Goal: Task Accomplishment & Management: Manage account settings

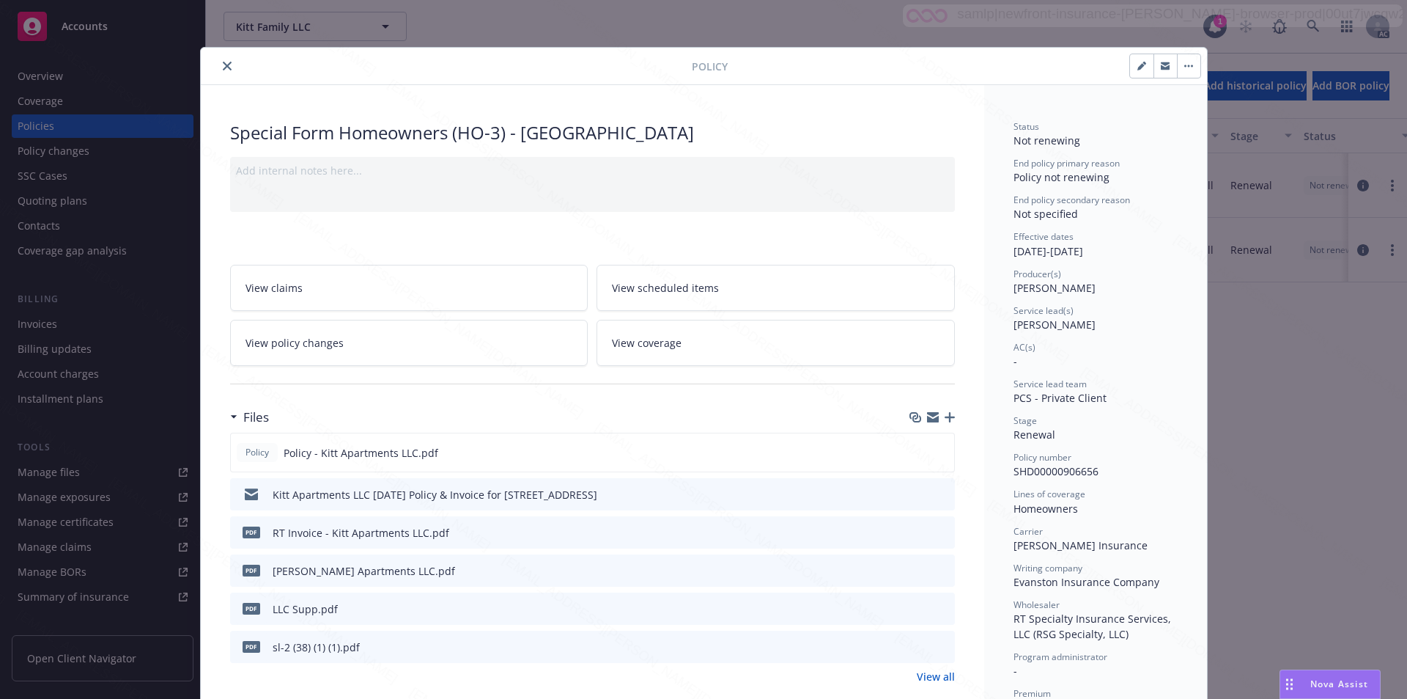
click at [221, 59] on button "close" at bounding box center [227, 66] width 18 height 18
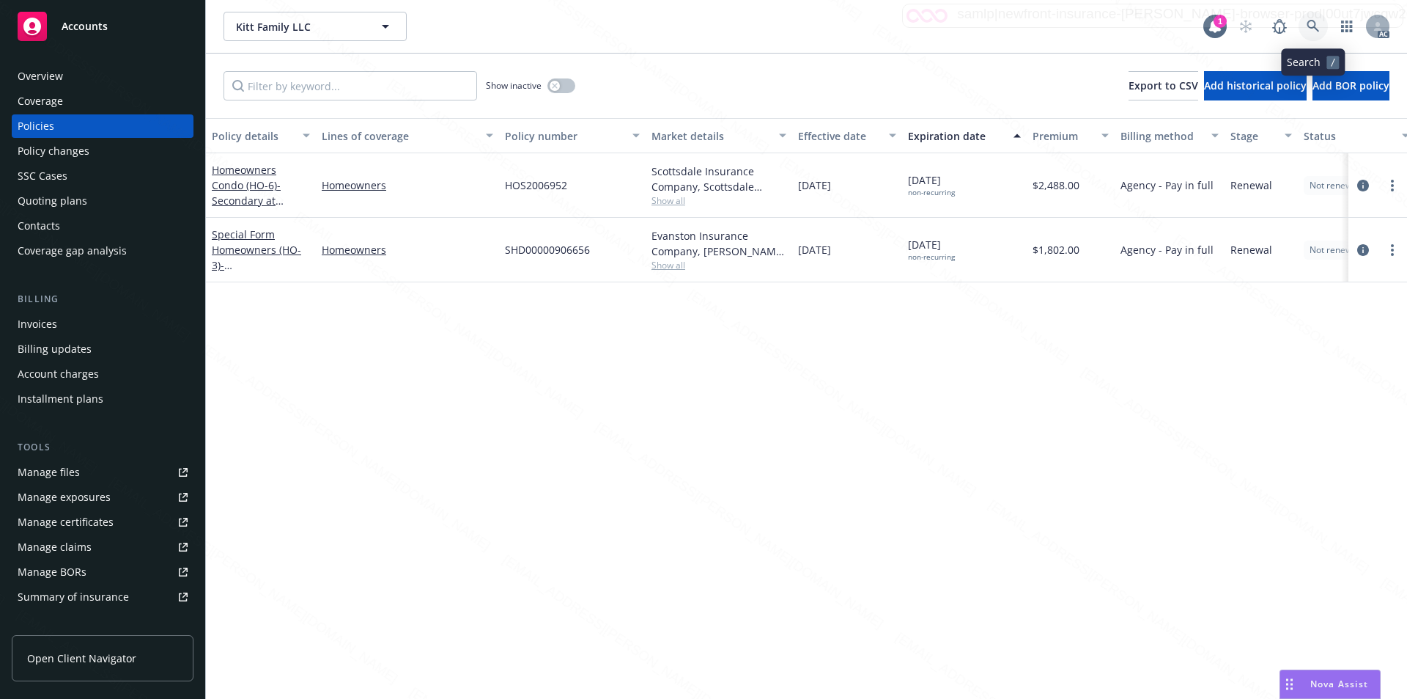
click at [1311, 24] on icon at bounding box center [1313, 26] width 13 height 13
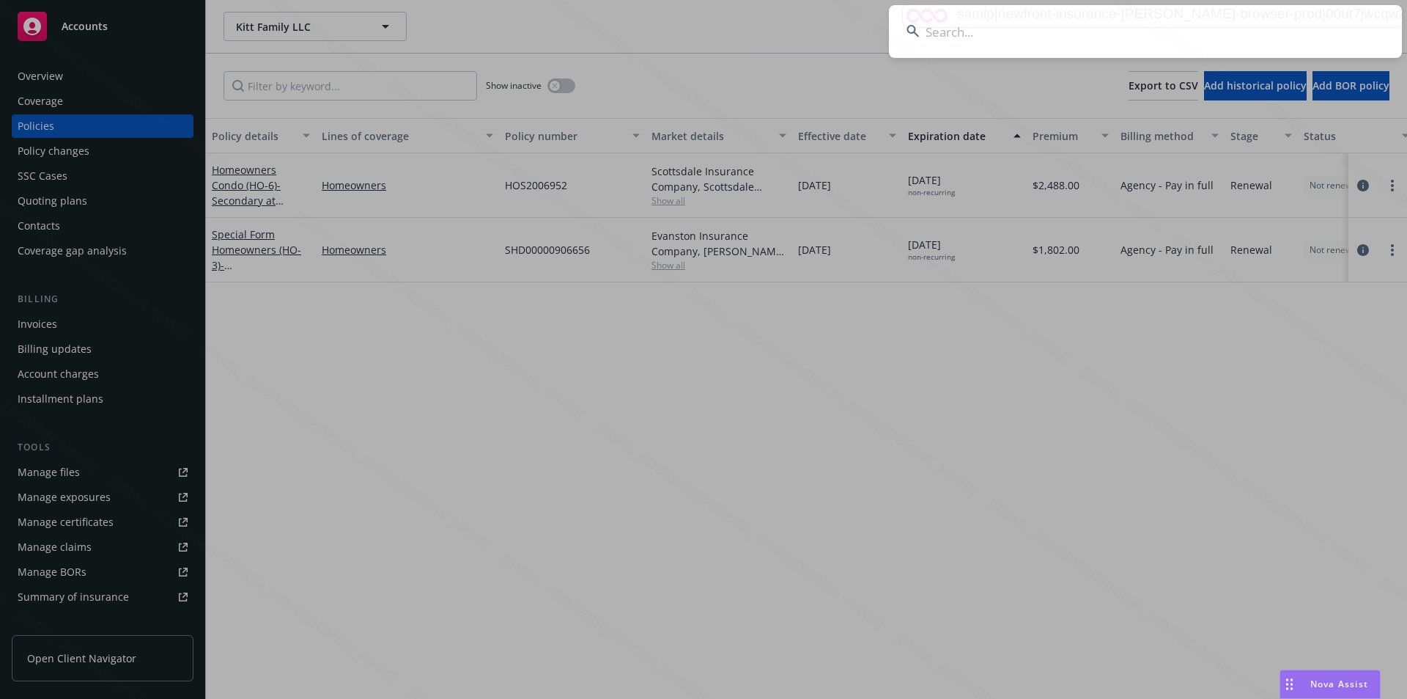
click at [1074, 32] on input at bounding box center [1145, 31] width 513 height 53
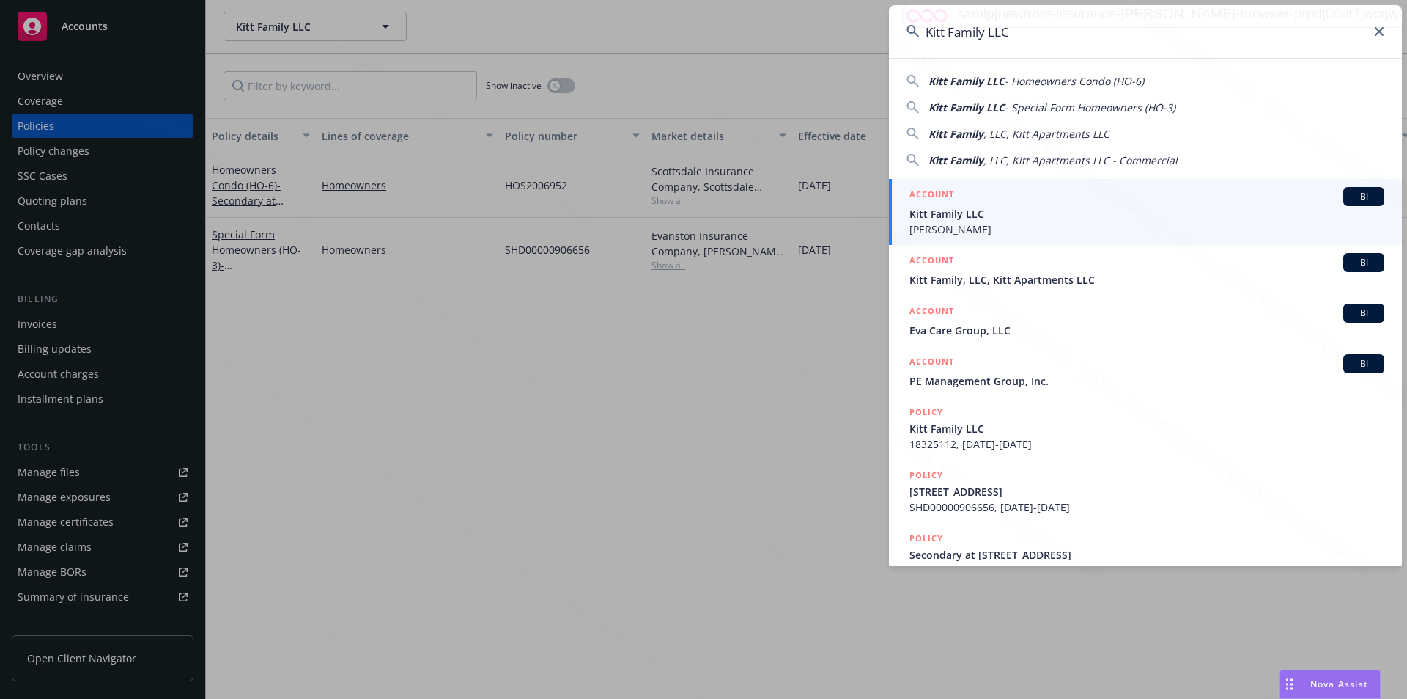
type input "Kitt Family LLC"
click at [965, 218] on span "Kitt Family LLC" at bounding box center [1147, 213] width 475 height 15
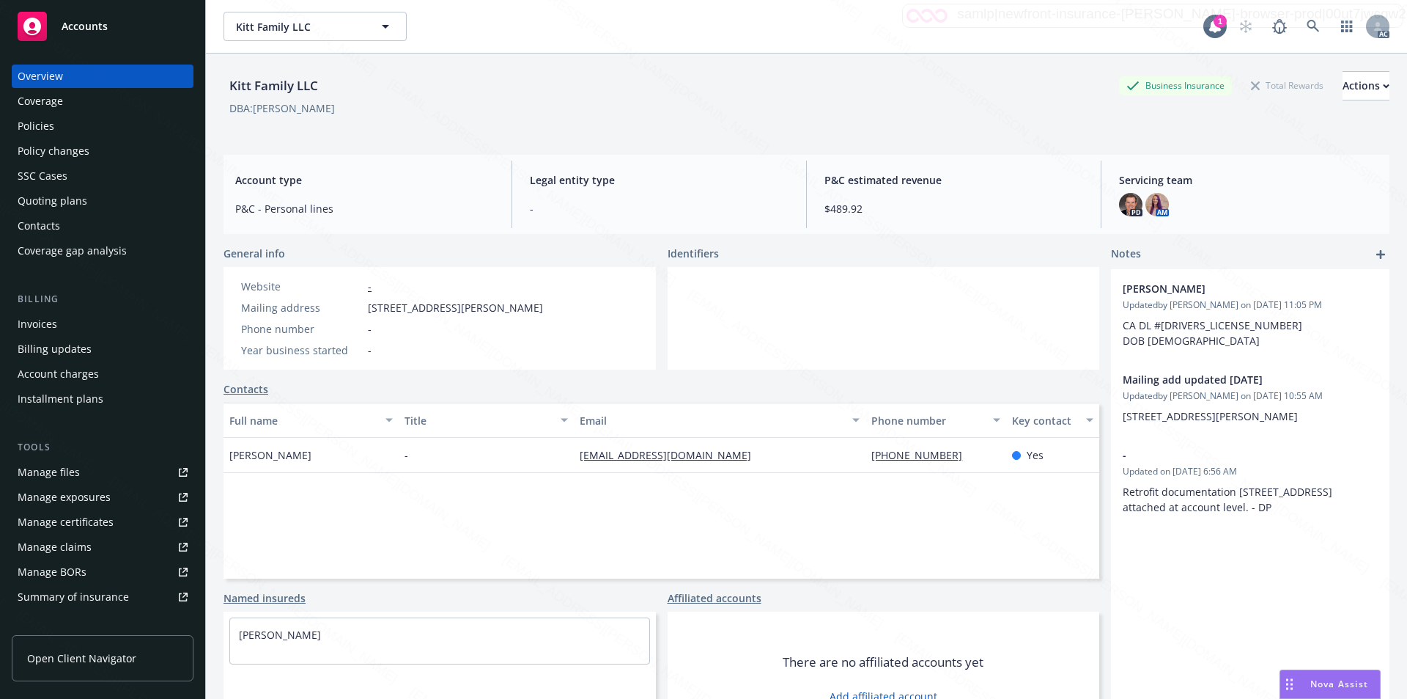
click at [33, 127] on div "Policies" at bounding box center [36, 125] width 37 height 23
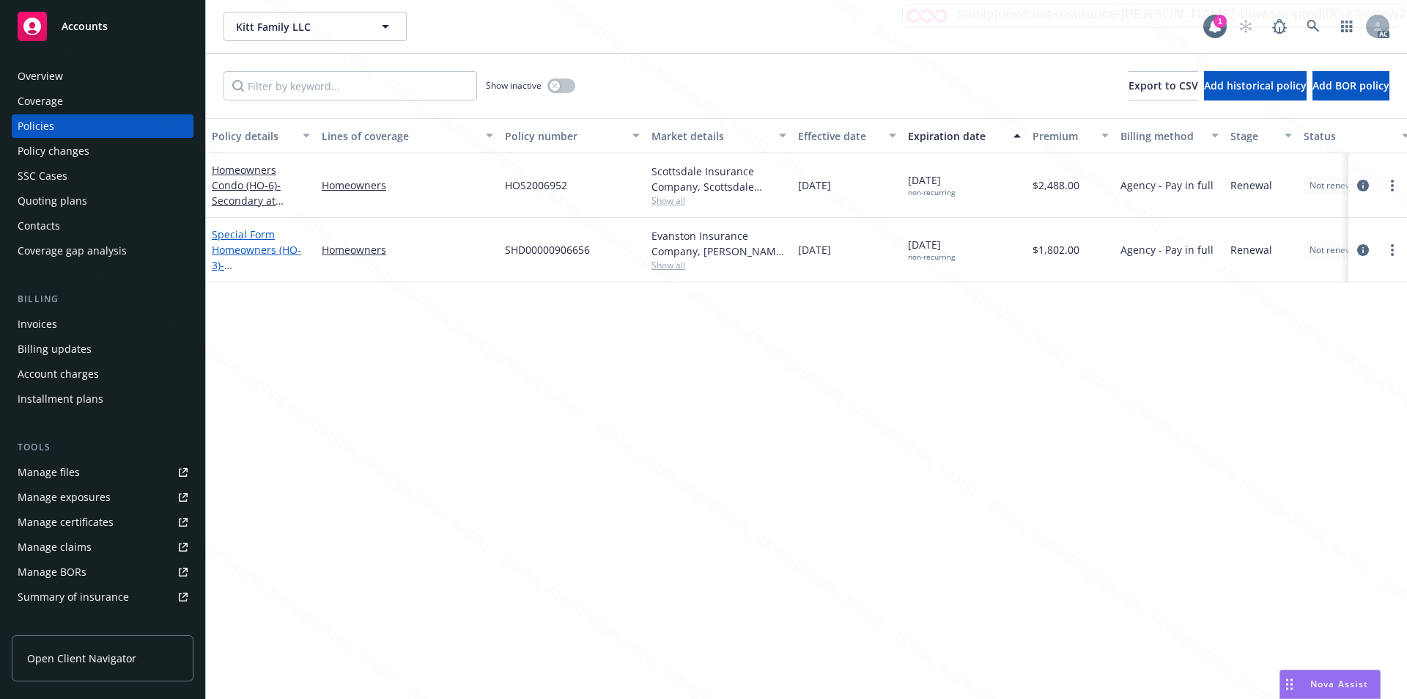
click at [235, 249] on link "Special Form Homeowners (HO-3) - 55500 [GEOGRAPHIC_DATA]" at bounding box center [258, 257] width 93 height 60
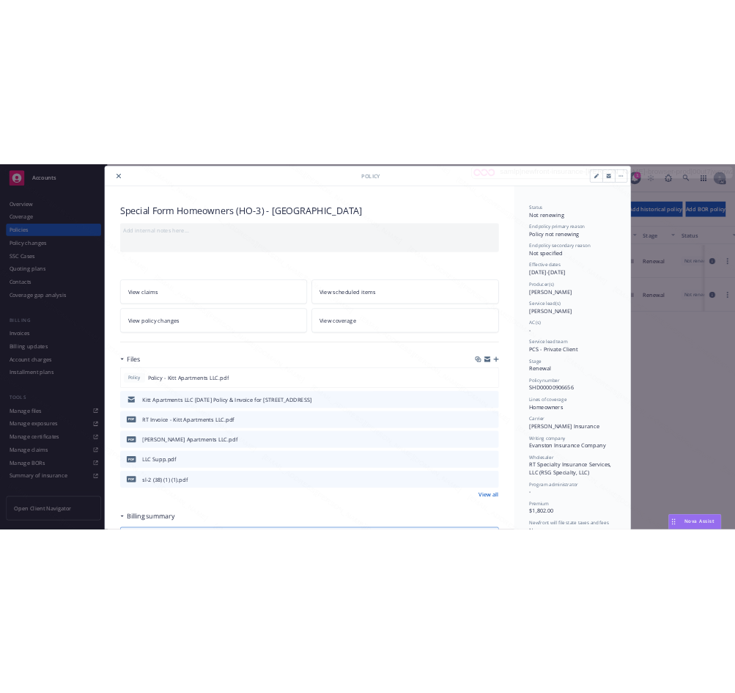
scroll to position [117, 0]
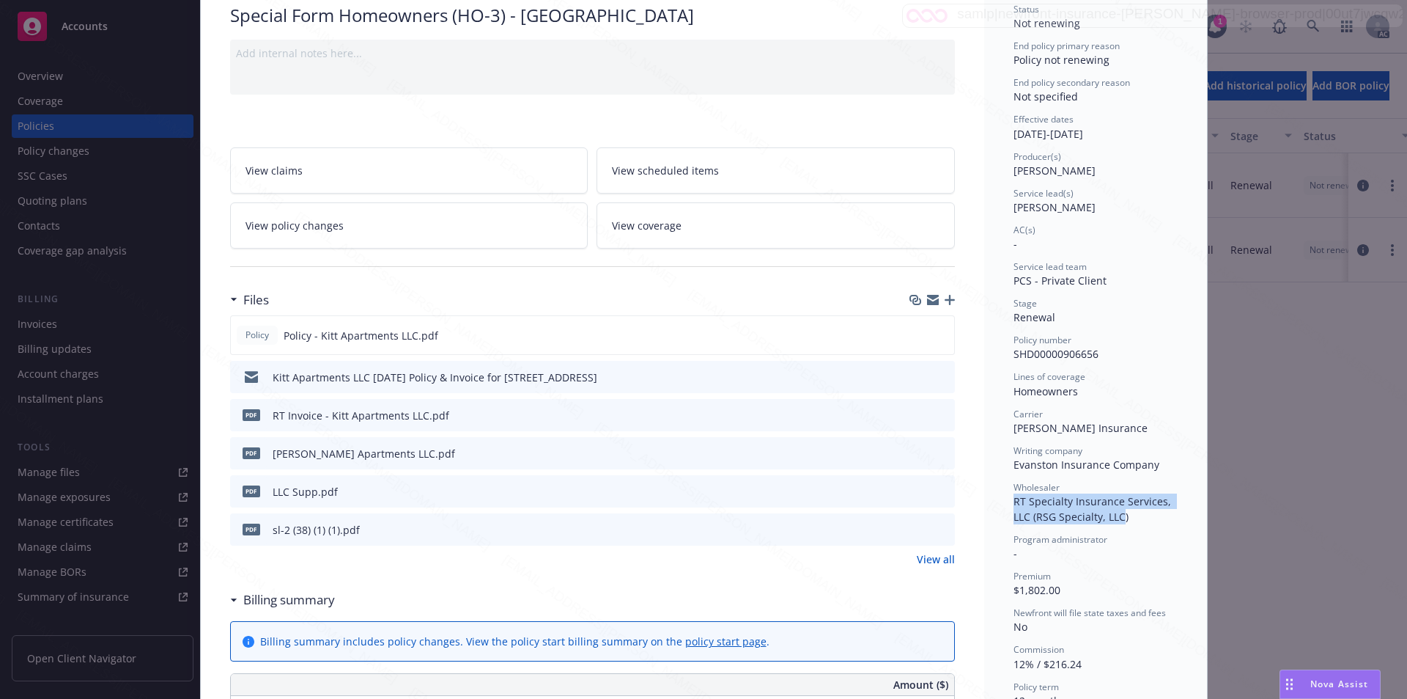
drag, startPoint x: 1011, startPoint y: 500, endPoint x: 1116, endPoint y: 518, distance: 106.3
click at [1116, 518] on span "RT Specialty Insurance Services, LLC (RSG Specialty, LLC)" at bounding box center [1094, 508] width 161 height 29
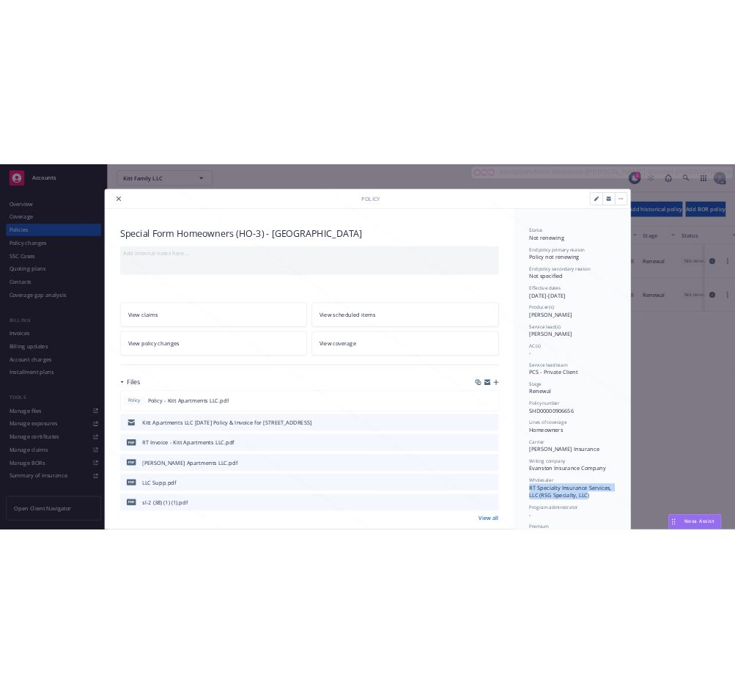
scroll to position [0, 0]
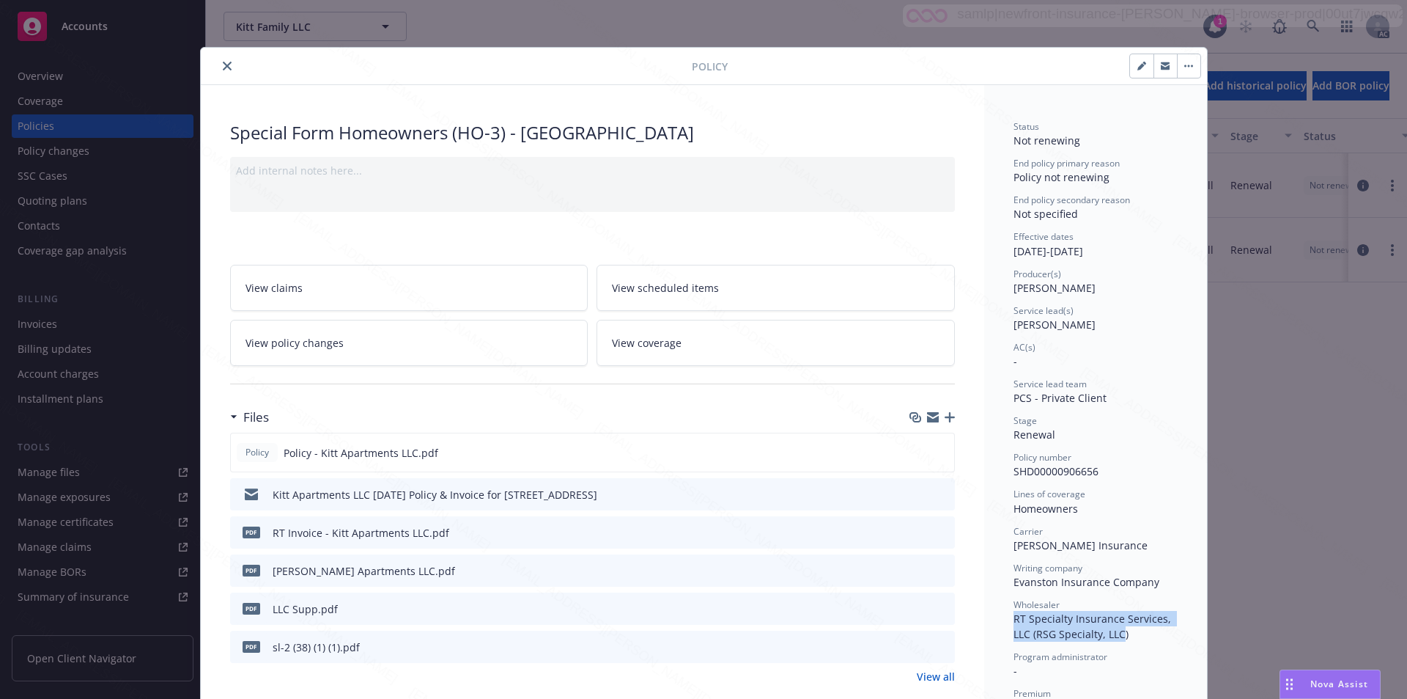
click at [223, 62] on icon "close" at bounding box center [227, 66] width 9 height 9
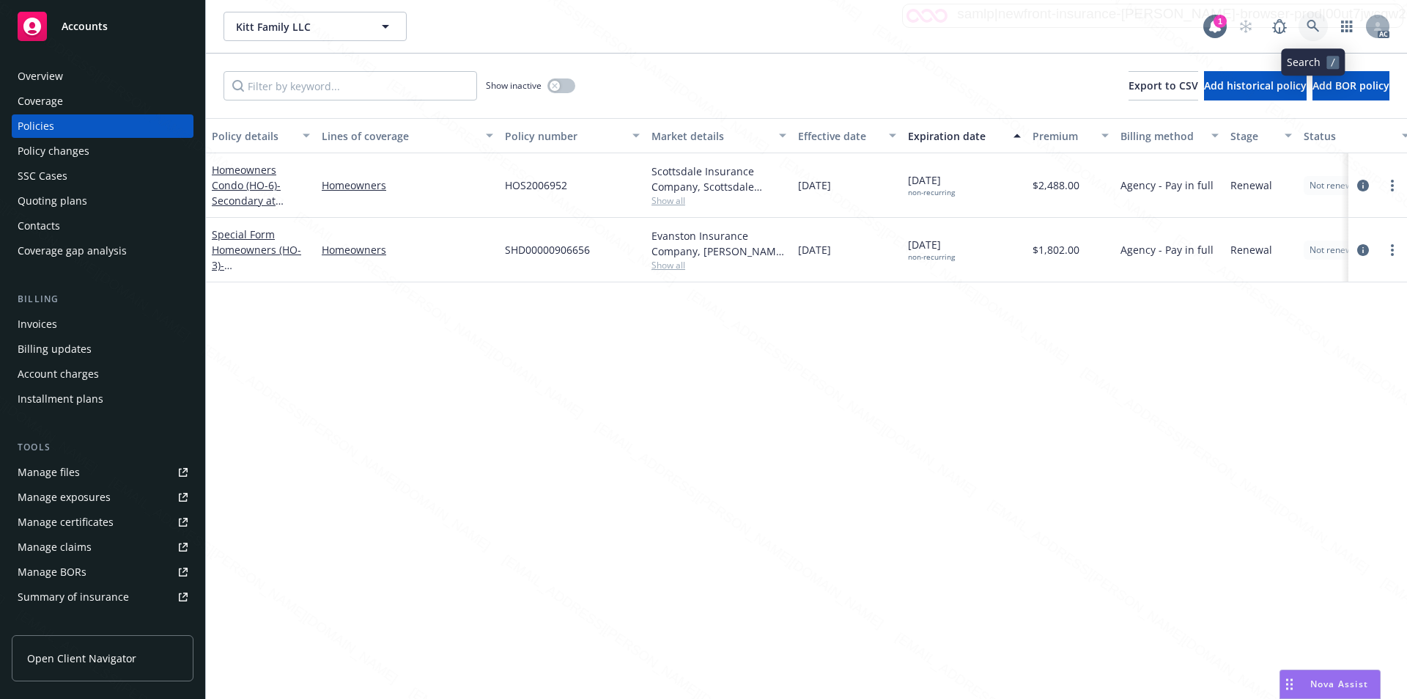
click at [1317, 31] on icon at bounding box center [1313, 26] width 13 height 13
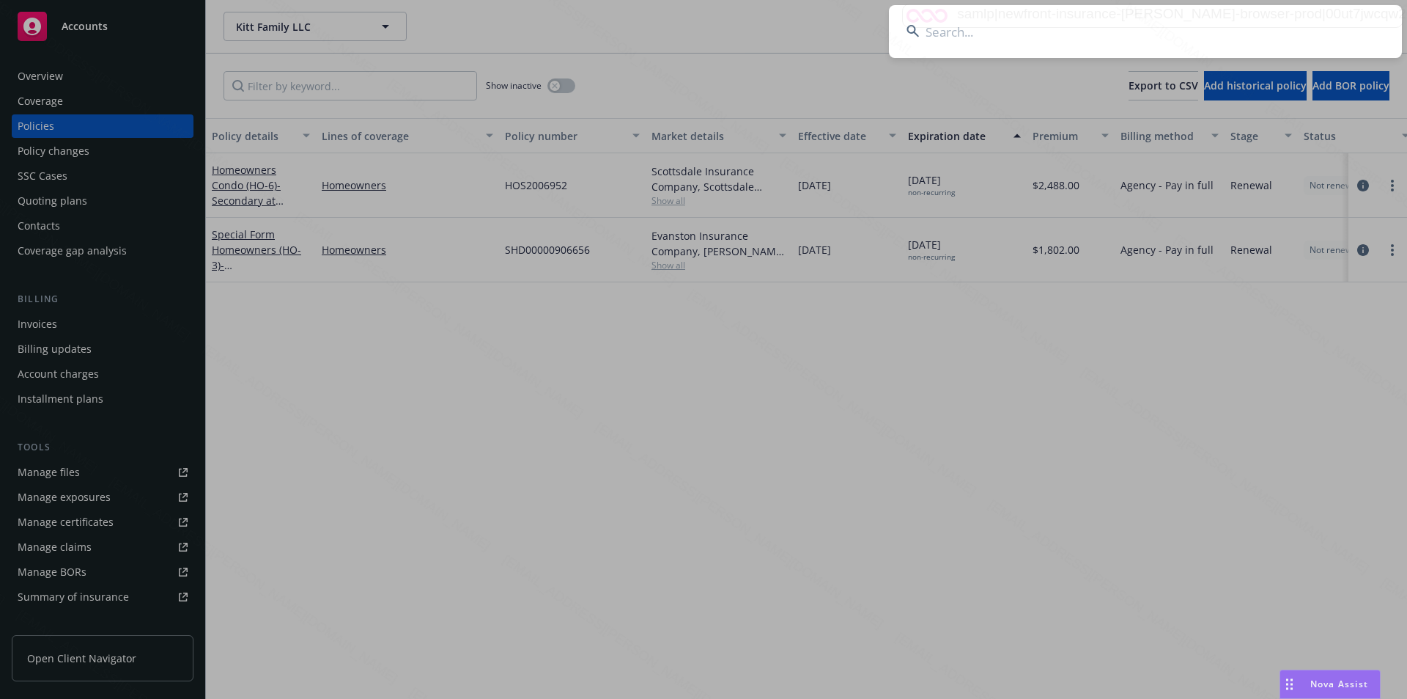
click at [1094, 37] on input at bounding box center [1145, 31] width 513 height 53
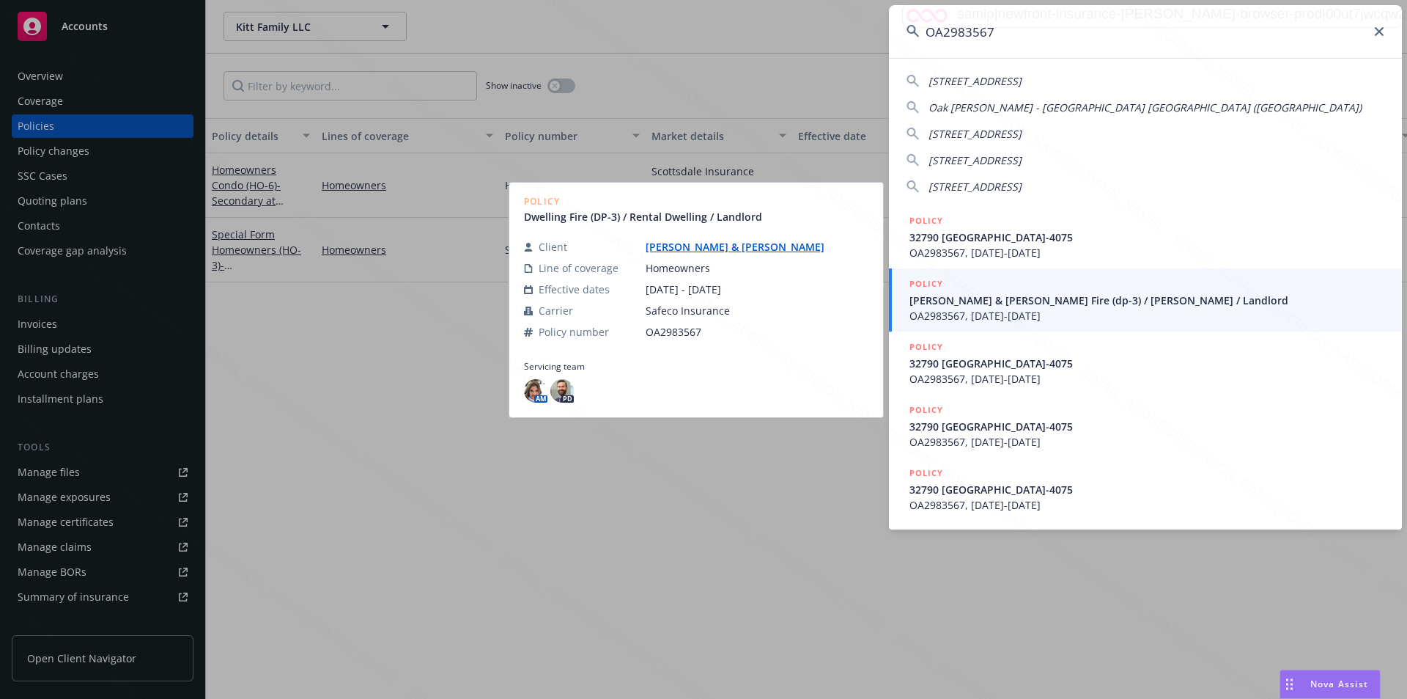
click at [1017, 29] on input "OA2983567" at bounding box center [1145, 31] width 513 height 53
drag, startPoint x: 991, startPoint y: 29, endPoint x: 814, endPoint y: 48, distance: 178.5
click at [814, 48] on div "OA2983567 [STREET_ADDRESS]-2623 [GEOGRAPHIC_DATA][PERSON_NAME]) [STREET_ADDRESS…" at bounding box center [703, 349] width 1407 height 699
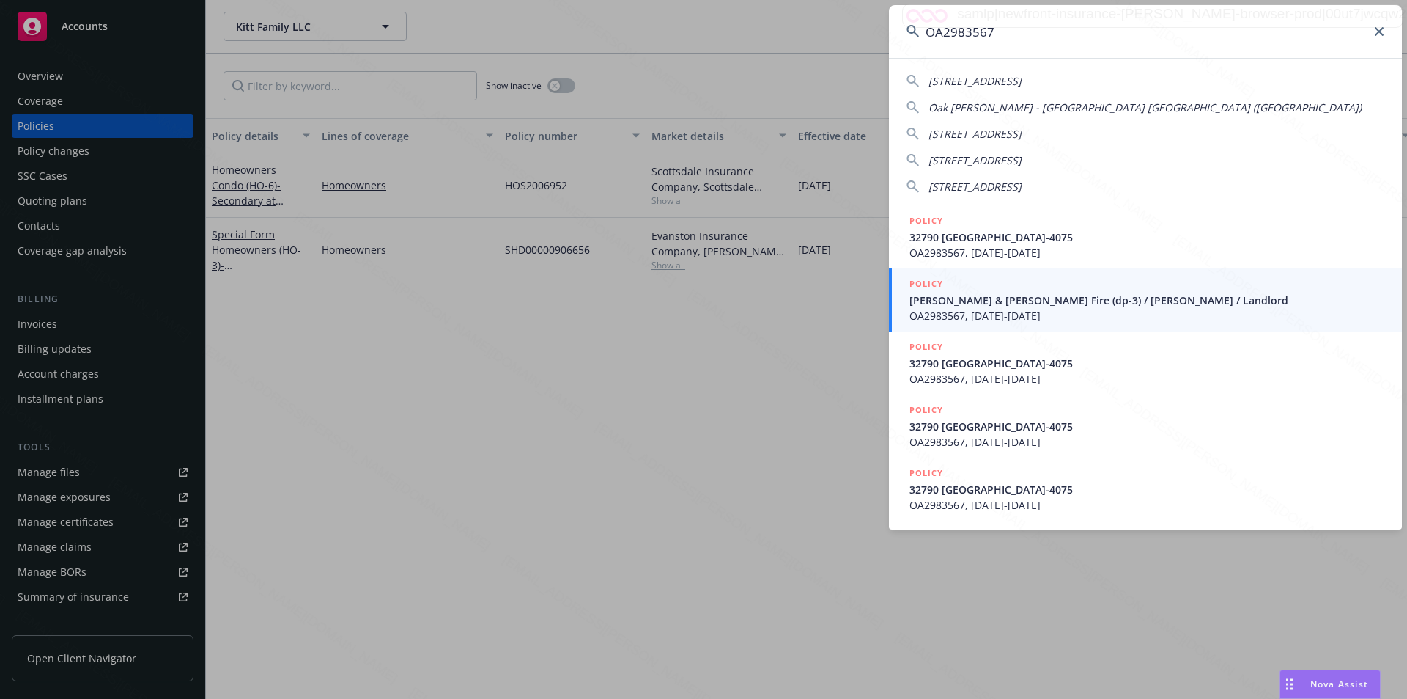
type input "[PERSON_NAME] & [PERSON_NAME]"
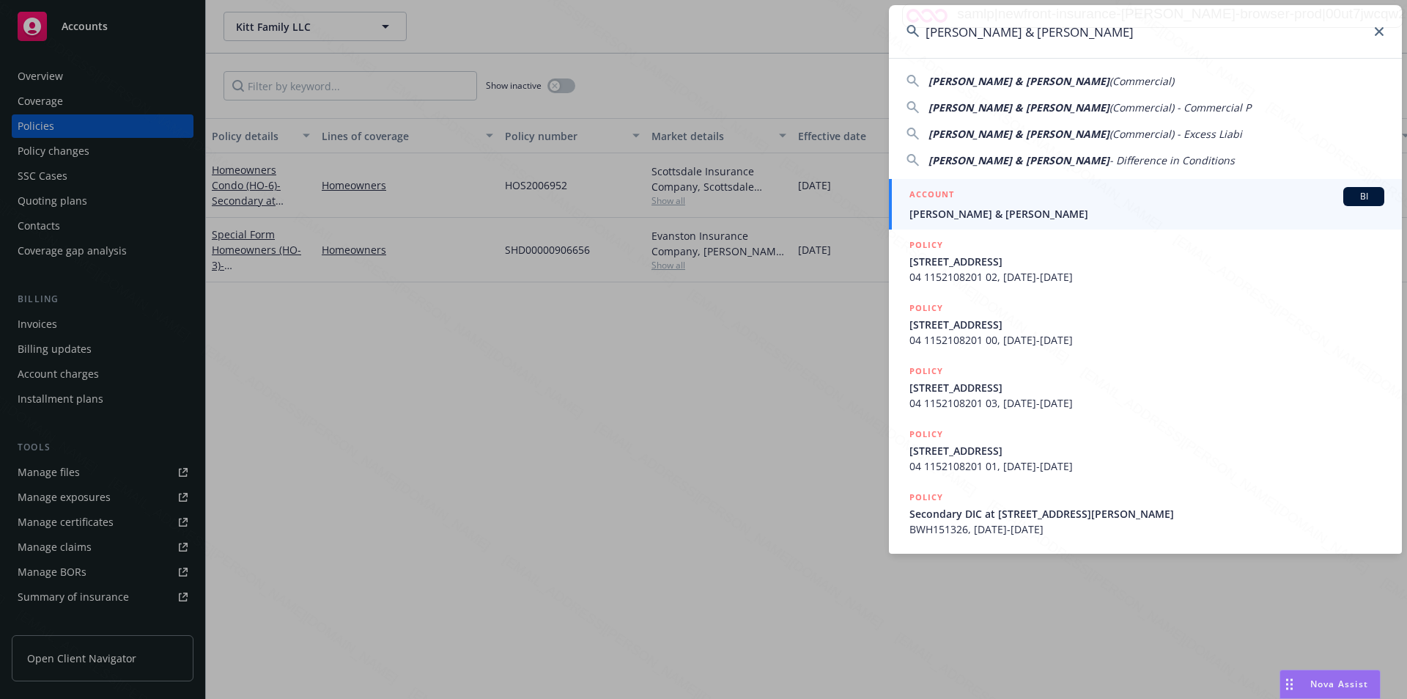
click at [970, 217] on span "[PERSON_NAME] & [PERSON_NAME]" at bounding box center [1147, 213] width 475 height 15
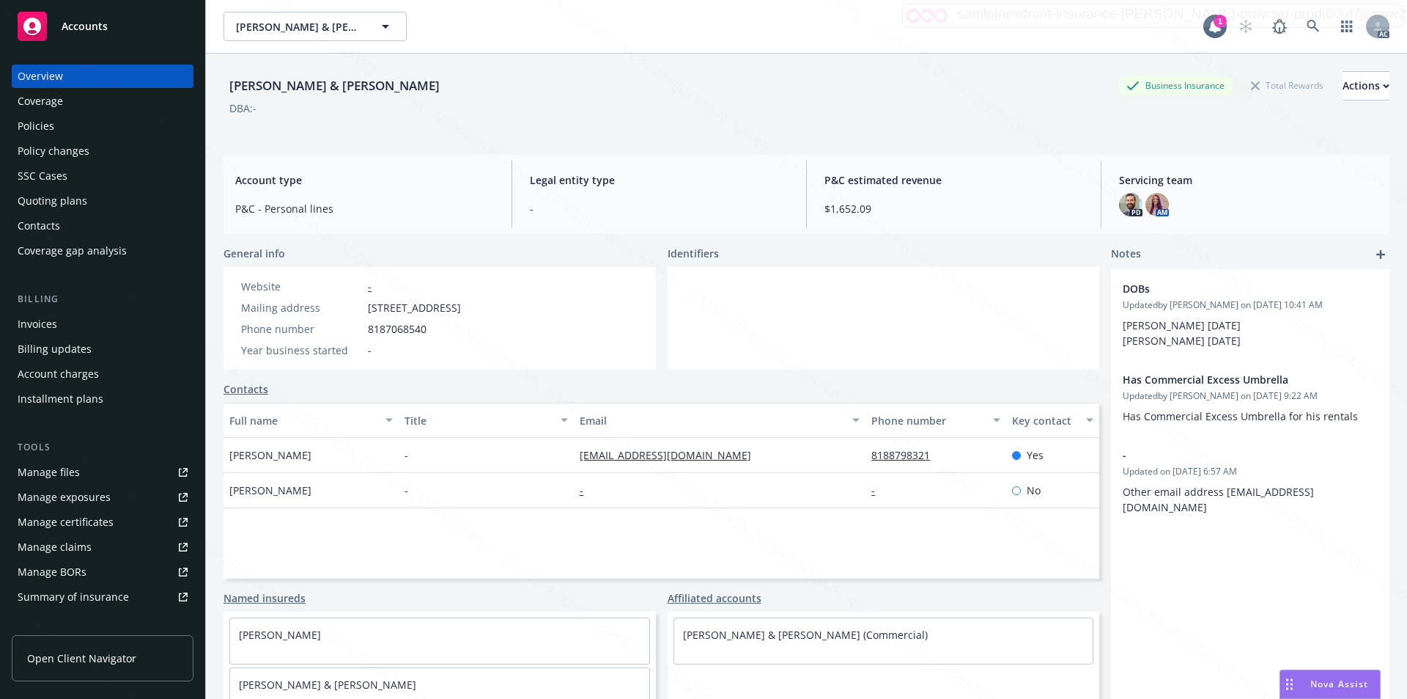
click at [40, 122] on div "Policies" at bounding box center [36, 125] width 37 height 23
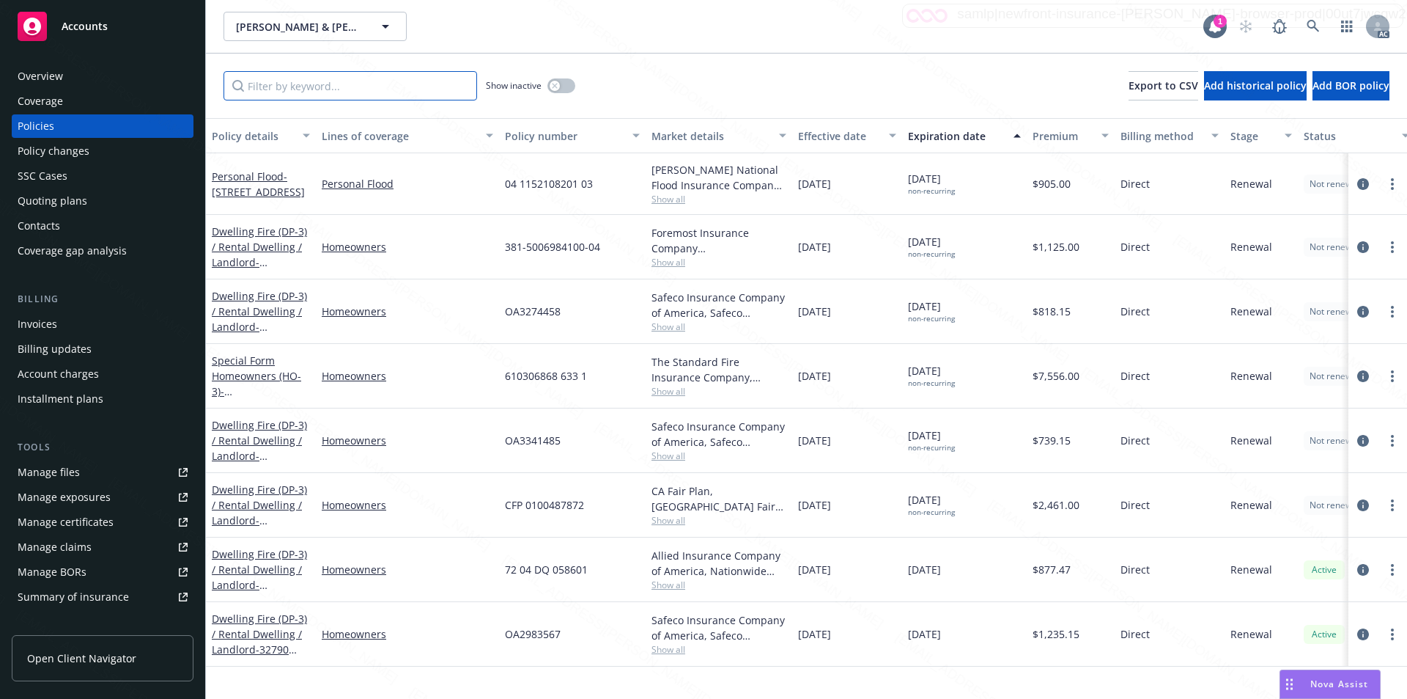
click at [394, 82] on input "Filter by keyword..." at bounding box center [351, 85] width 254 height 29
paste input "OA2983567"
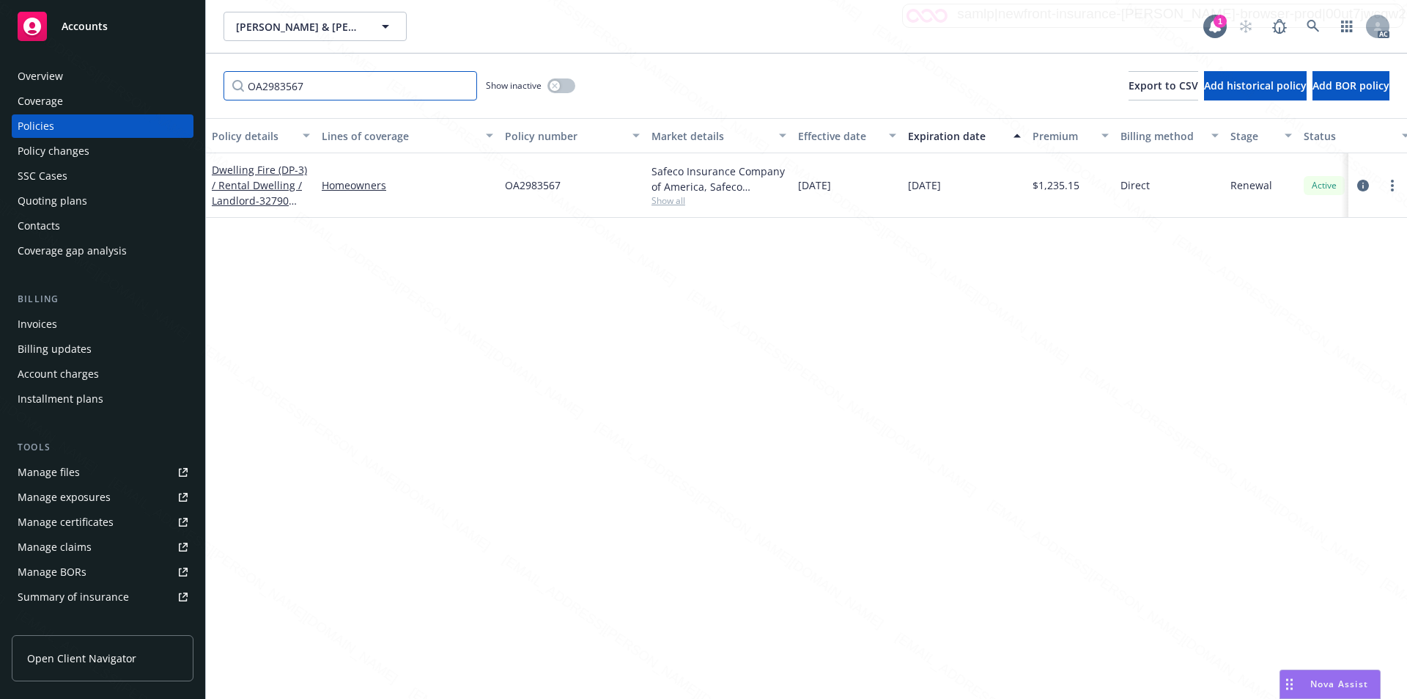
type input "OA2983567"
click at [266, 193] on div "Dwelling Fire (DP-3) / Rental Dwelling / Landlord - 32790 [GEOGRAPHIC_DATA]-4075" at bounding box center [261, 185] width 98 height 46
click at [256, 175] on link "Dwelling Fire (DP-3) / Rental Dwelling / Landlord - 32790 [GEOGRAPHIC_DATA]-4075" at bounding box center [259, 201] width 95 height 76
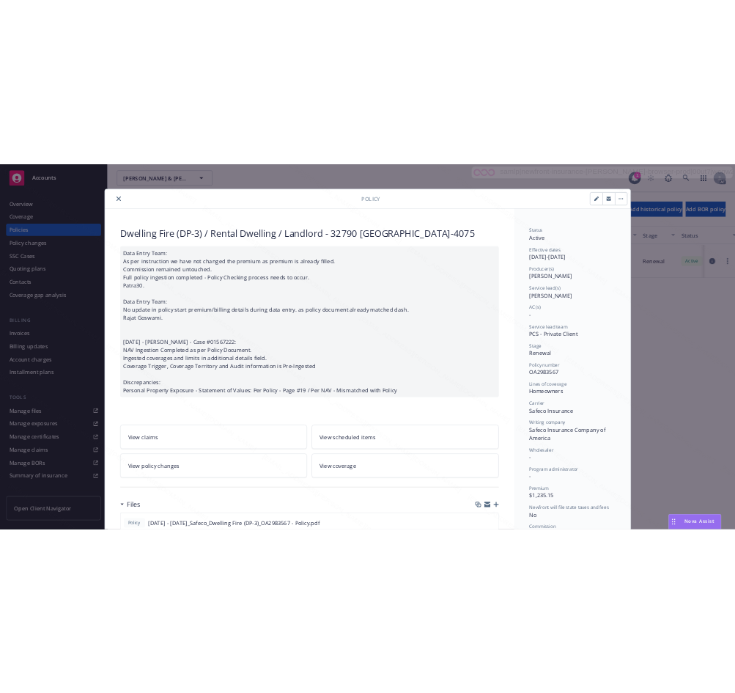
scroll to position [147, 0]
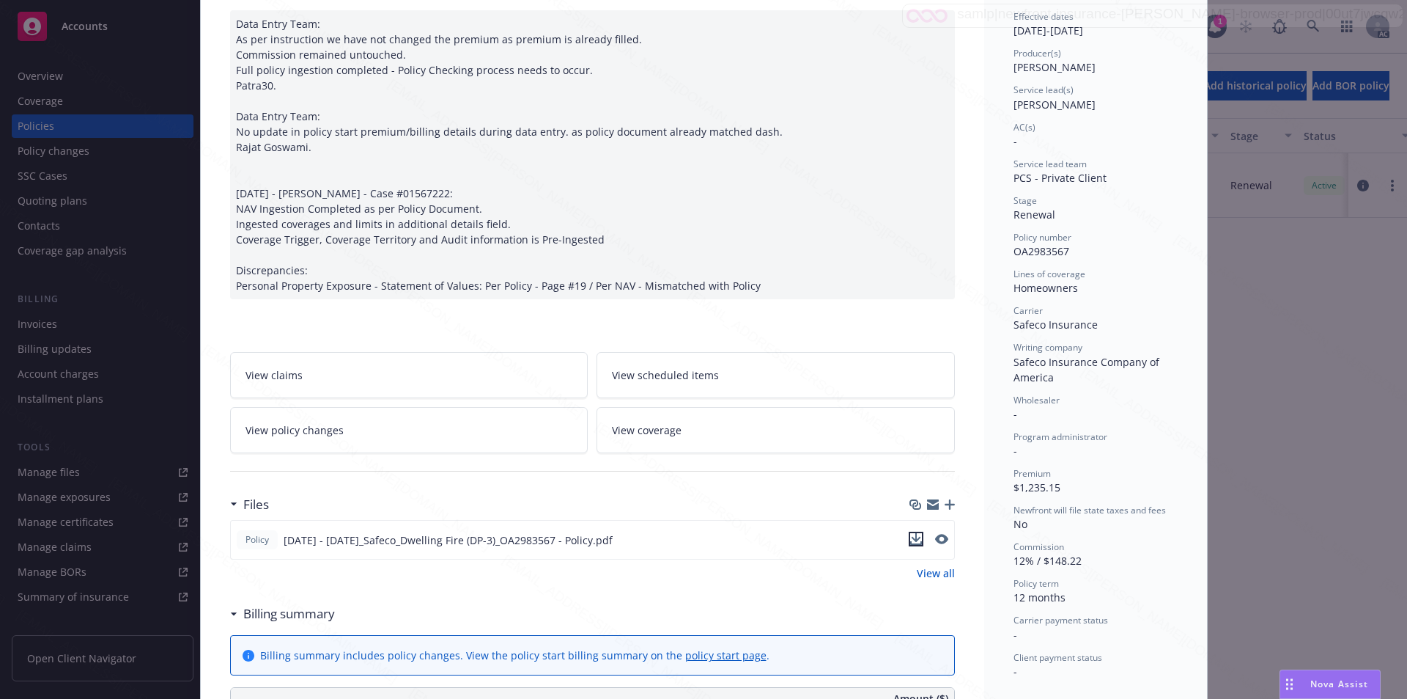
click at [910, 545] on icon "download file" at bounding box center [916, 539] width 12 height 12
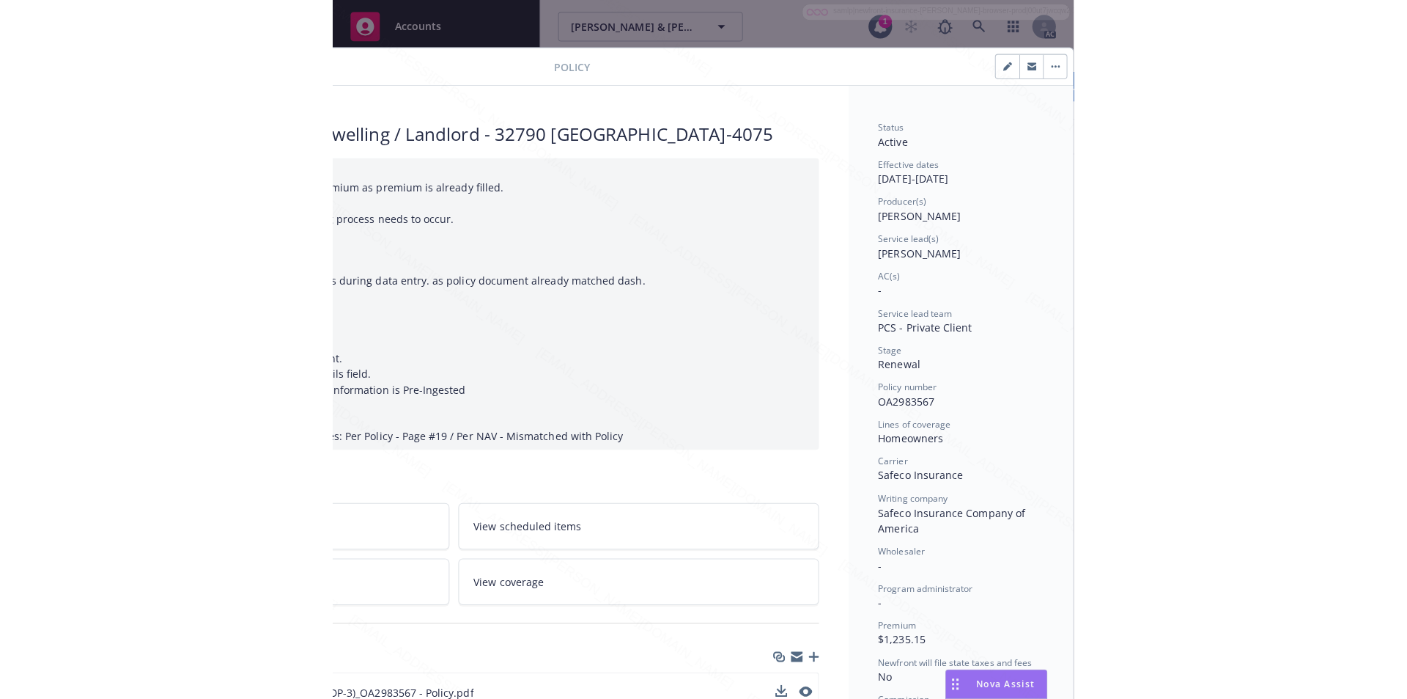
scroll to position [0, 0]
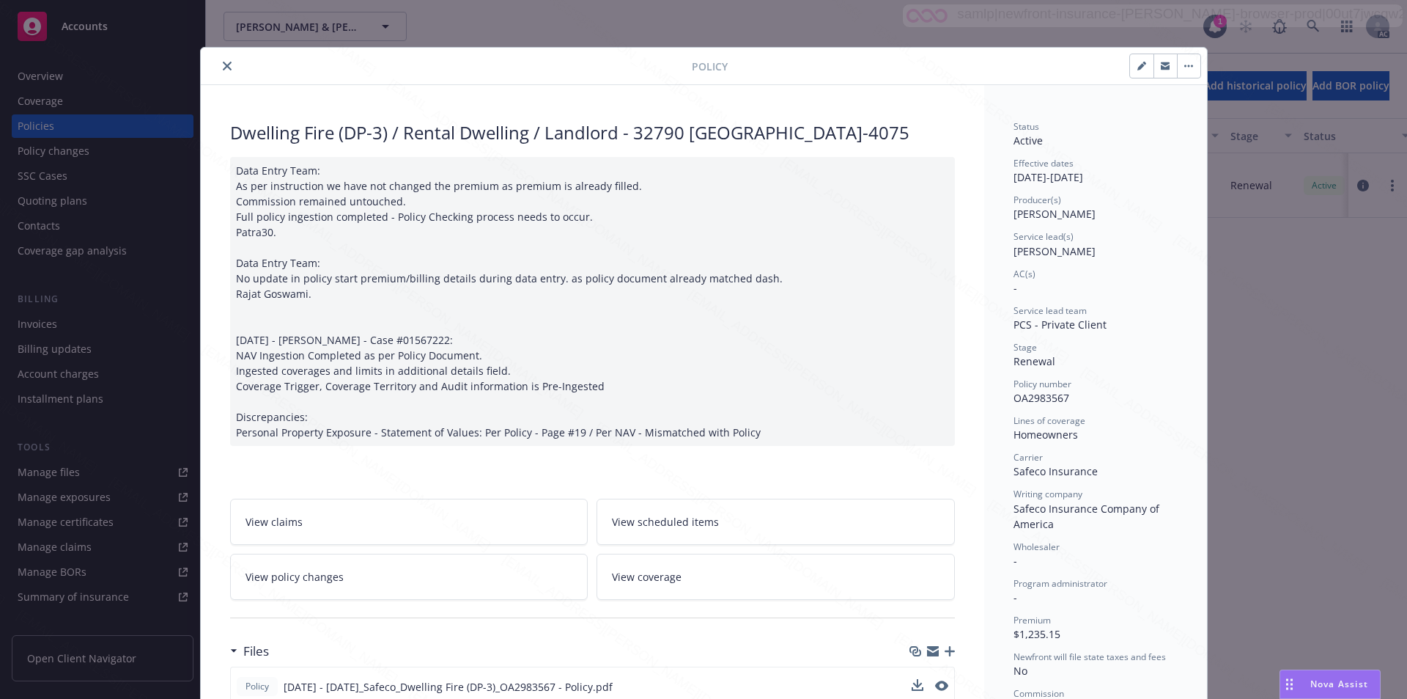
click at [1186, 65] on icon "button" at bounding box center [1189, 66] width 9 height 3
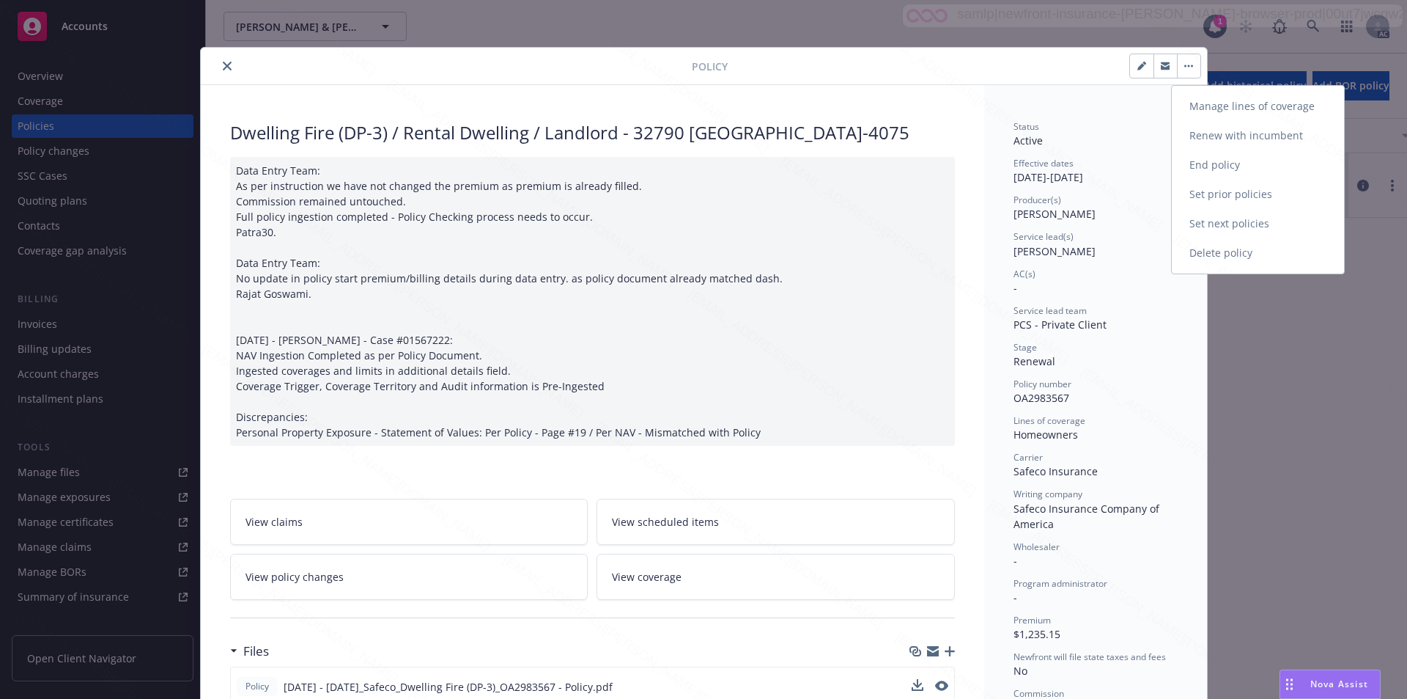
click at [1213, 168] on link "End policy" at bounding box center [1258, 164] width 172 height 29
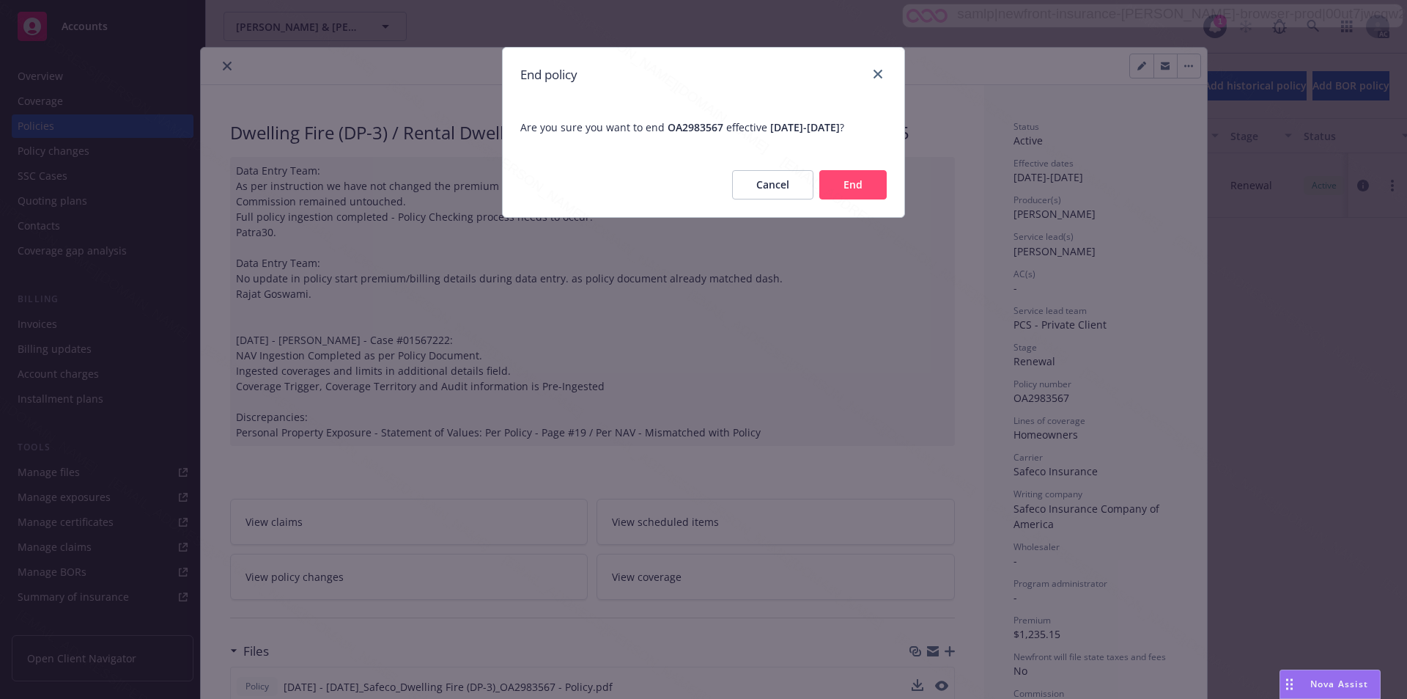
click at [850, 197] on button "End" at bounding box center [853, 184] width 67 height 29
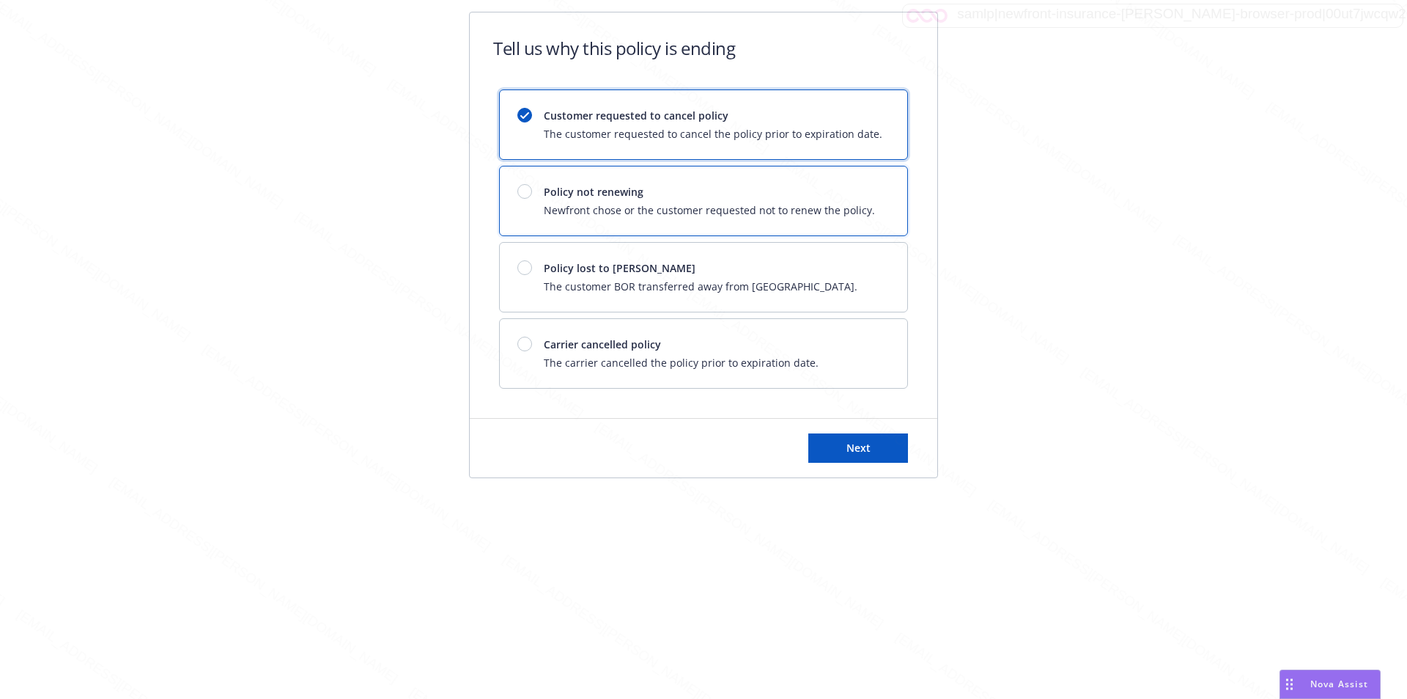
click at [646, 195] on span "Policy not renewing" at bounding box center [709, 191] width 331 height 15
click at [839, 443] on button "Next" at bounding box center [859, 447] width 100 height 29
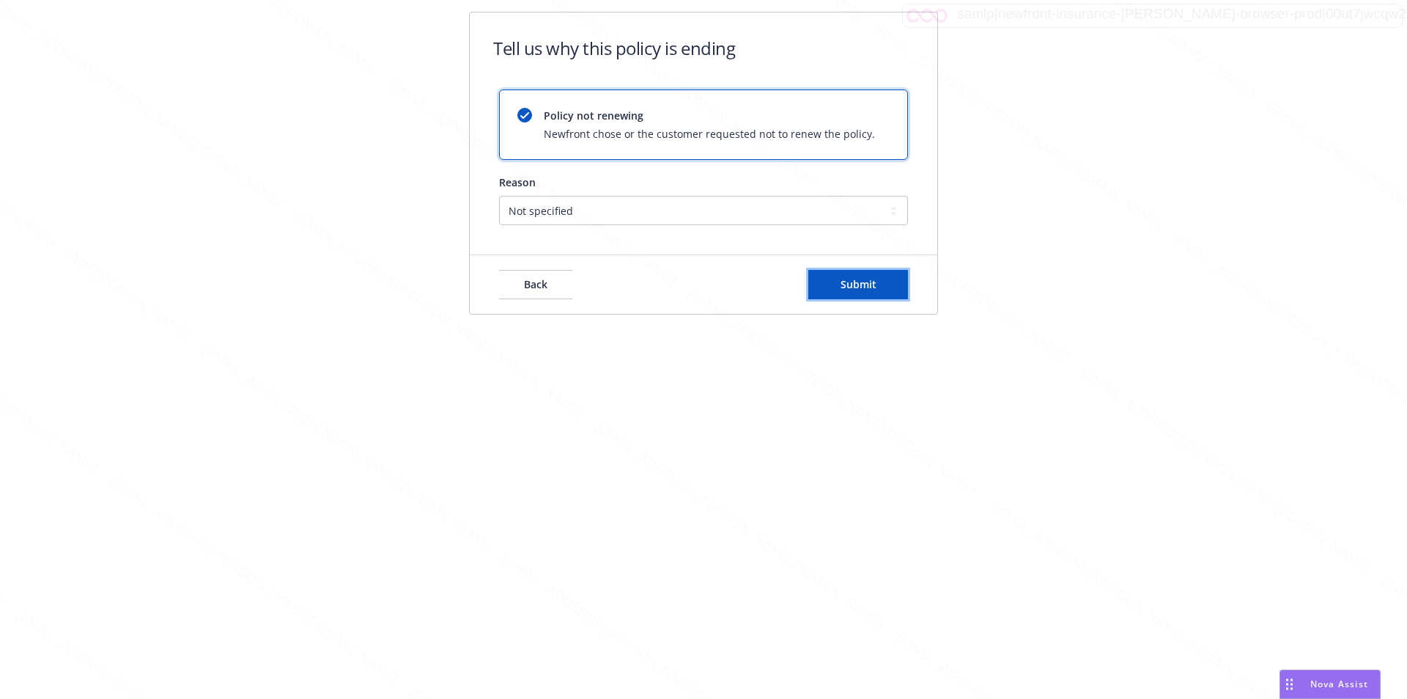
drag, startPoint x: 832, startPoint y: 277, endPoint x: 793, endPoint y: 292, distance: 41.8
click at [833, 277] on button "Submit" at bounding box center [859, 284] width 100 height 29
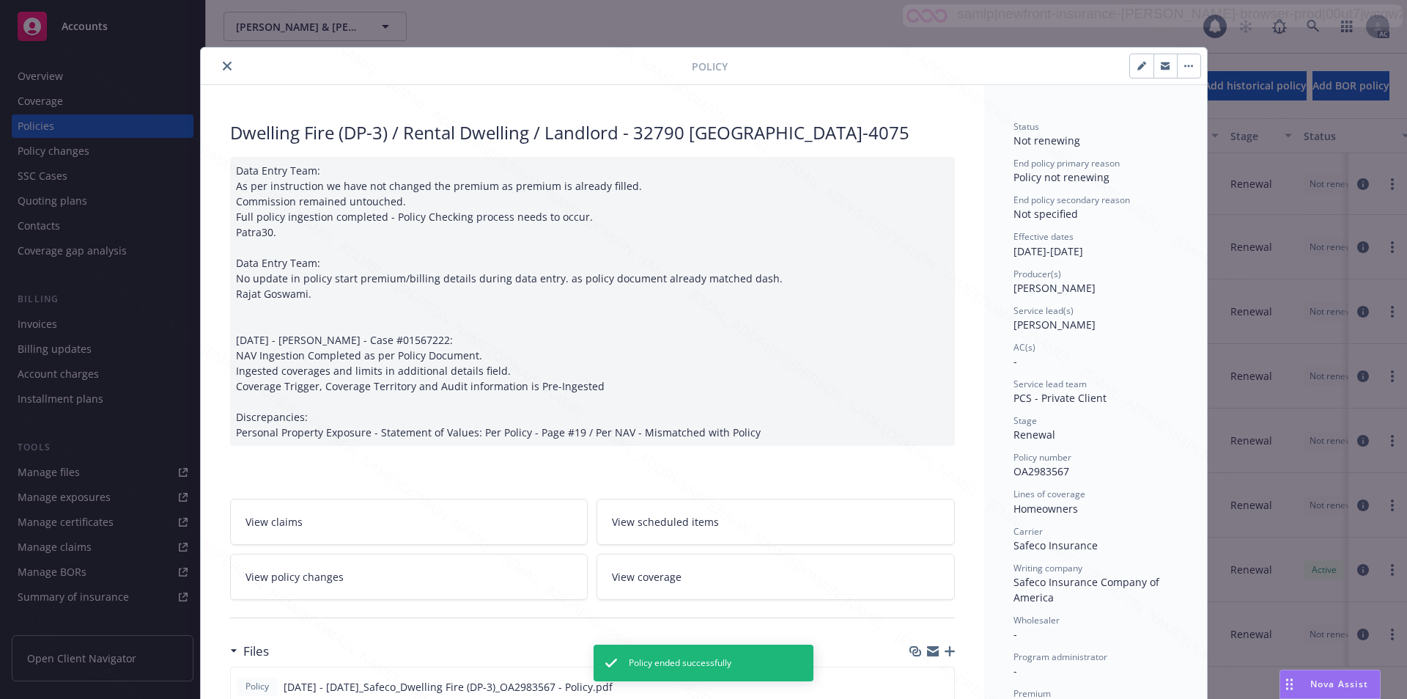
scroll to position [44, 0]
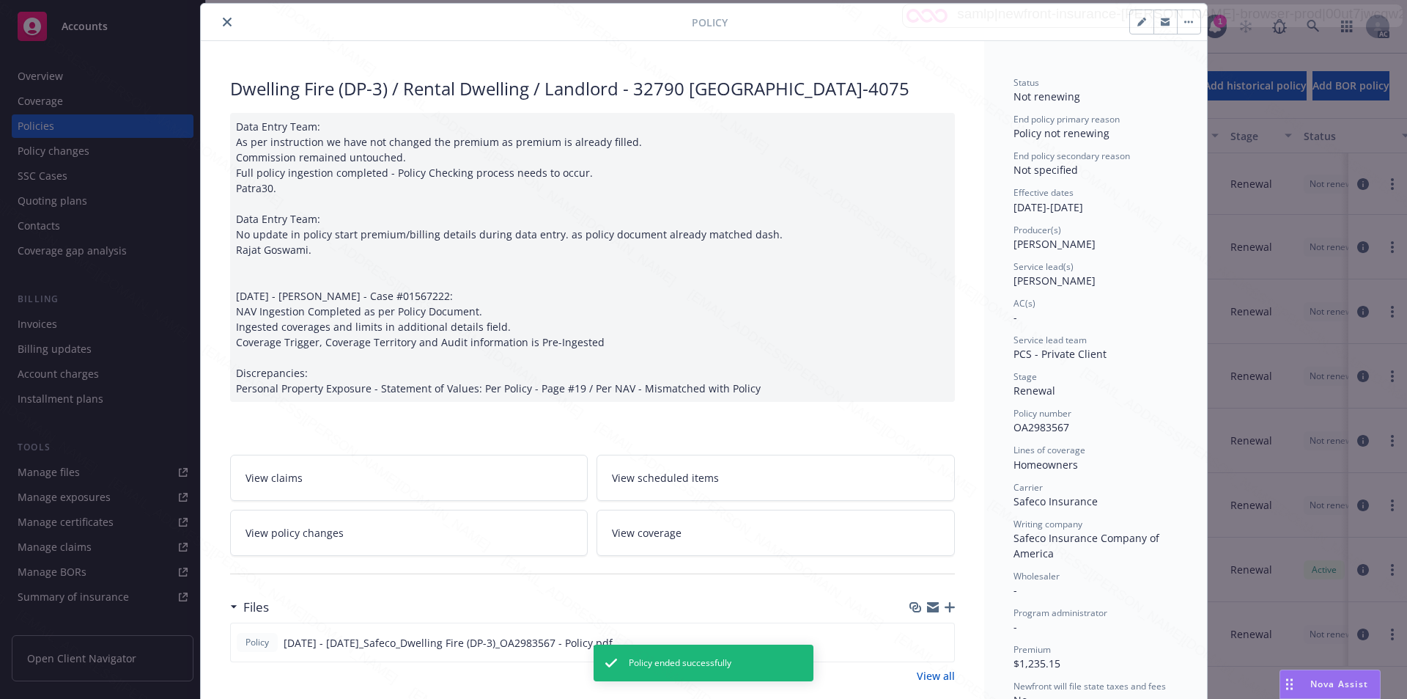
click at [218, 23] on button "close" at bounding box center [227, 22] width 18 height 18
